Goal: Consume media (video, audio): Consume media (video, audio)

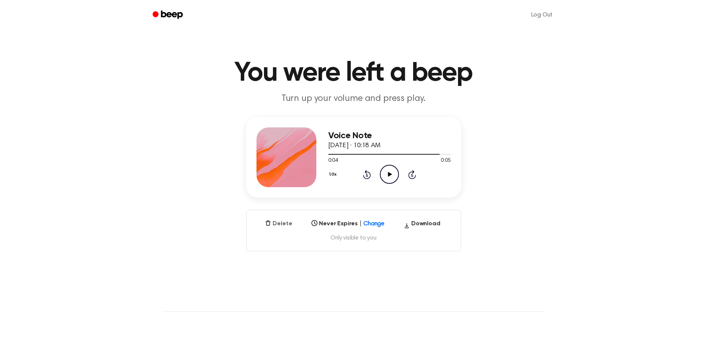
click at [274, 228] on button "Delete" at bounding box center [278, 224] width 33 height 9
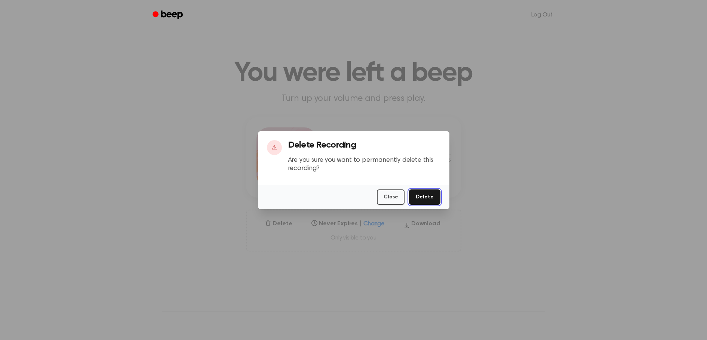
click at [418, 194] on button "Delete" at bounding box center [424, 197] width 31 height 15
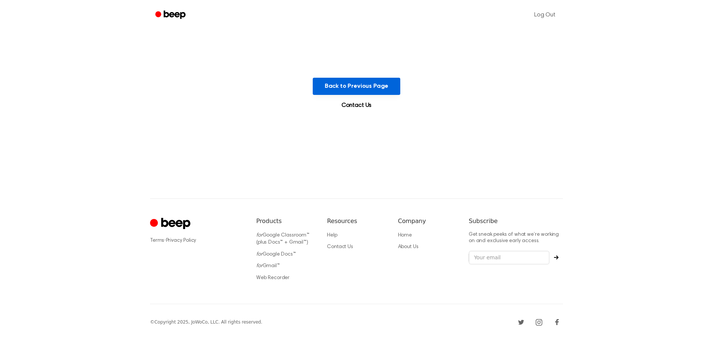
click at [350, 89] on button "Back to Previous Page" at bounding box center [357, 86] width 88 height 17
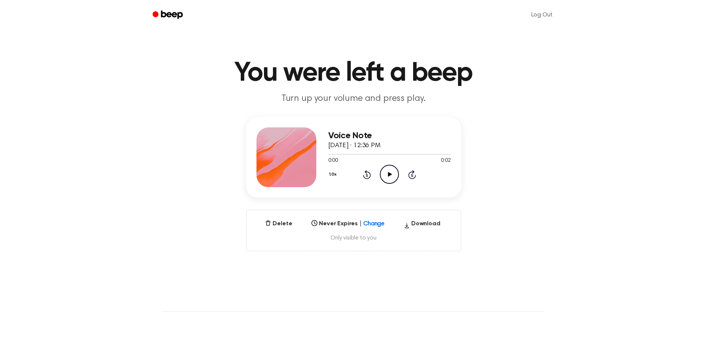
click at [396, 173] on icon "Play Audio" at bounding box center [389, 174] width 19 height 19
click at [276, 225] on button "Delete" at bounding box center [278, 224] width 33 height 9
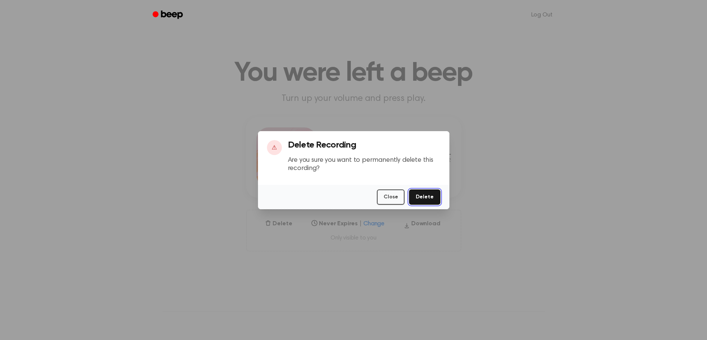
click at [440, 200] on button "Delete" at bounding box center [424, 197] width 31 height 15
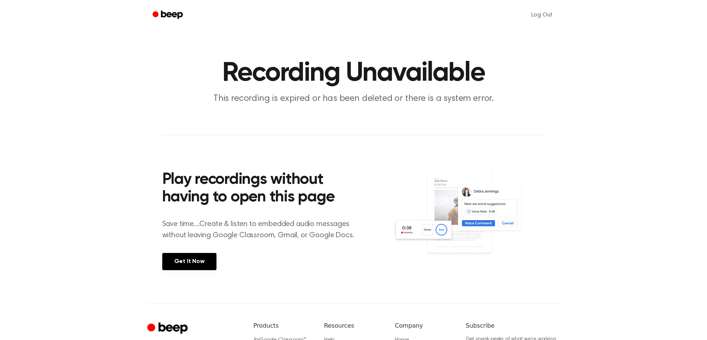
click at [163, 19] on icon "Beep" at bounding box center [169, 14] width 32 height 11
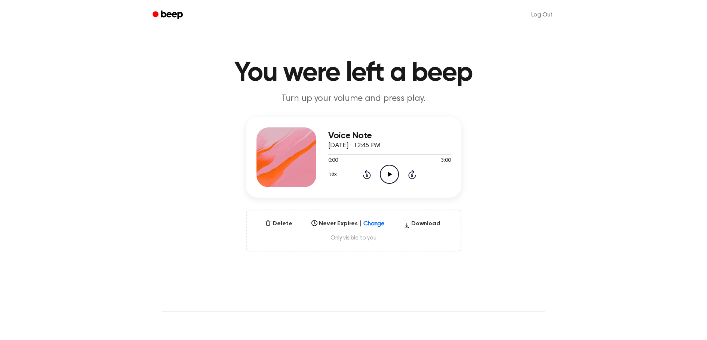
click at [391, 177] on icon "Play Audio" at bounding box center [389, 174] width 19 height 19
click at [380, 153] on div at bounding box center [389, 154] width 123 height 6
click at [417, 154] on div at bounding box center [389, 154] width 123 height 6
click at [444, 155] on div at bounding box center [389, 154] width 123 height 6
